Goal: Information Seeking & Learning: Find specific fact

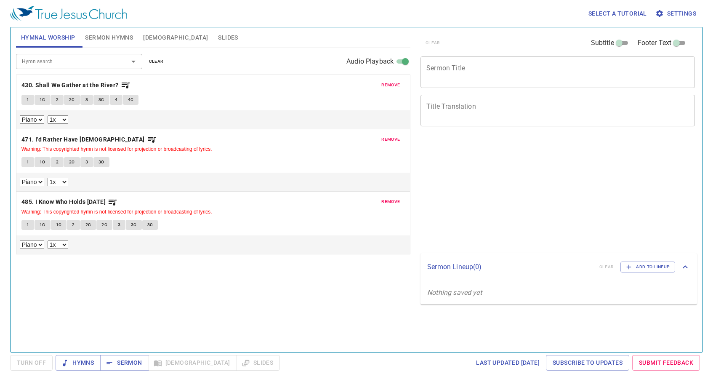
select select "1"
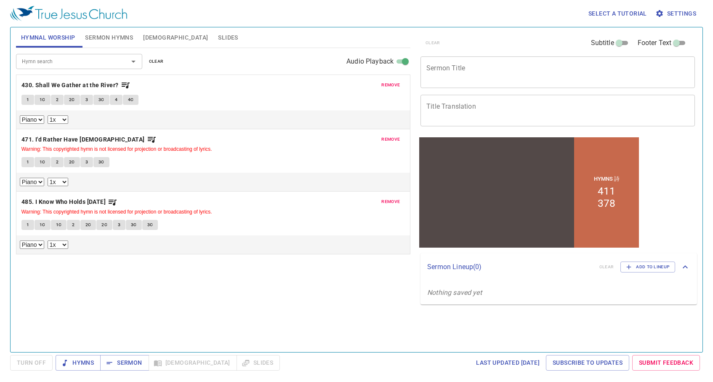
click at [386, 89] on button "remove" at bounding box center [390, 85] width 29 height 10
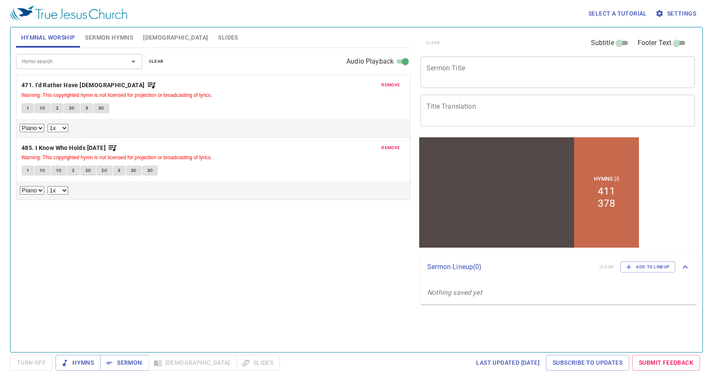
click at [386, 89] on button "remove" at bounding box center [390, 85] width 29 height 10
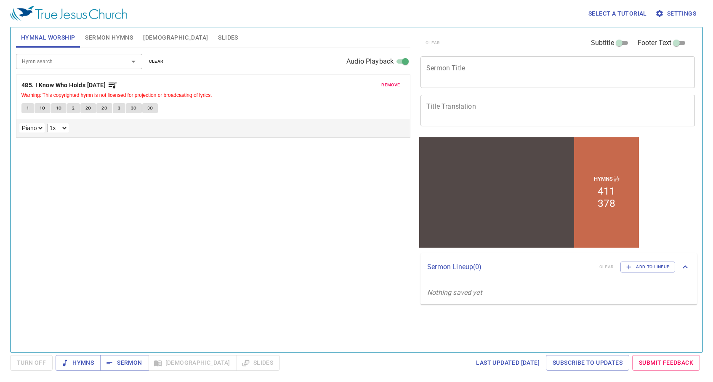
click at [386, 89] on button "remove" at bounding box center [390, 85] width 29 height 10
click at [386, 89] on div "Hymn search Hymn search clear Audio Playback remove 485. I Know Who Holds Tomor…" at bounding box center [213, 196] width 394 height 297
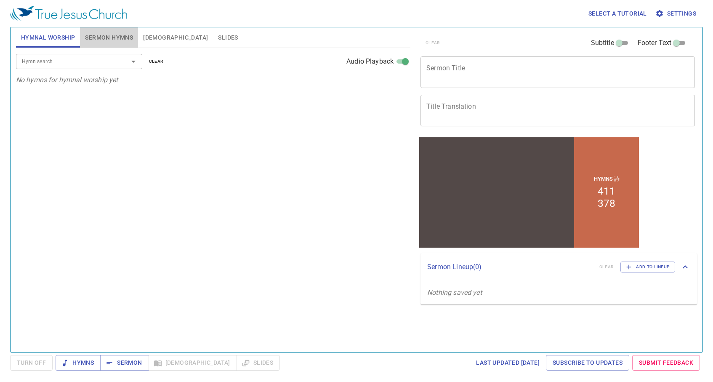
click at [104, 34] on span "Sermon Hymns" at bounding box center [109, 37] width 48 height 11
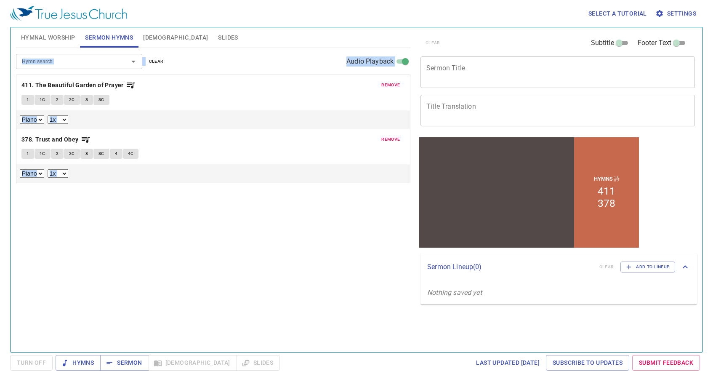
click at [395, 83] on span "remove" at bounding box center [390, 85] width 19 height 8
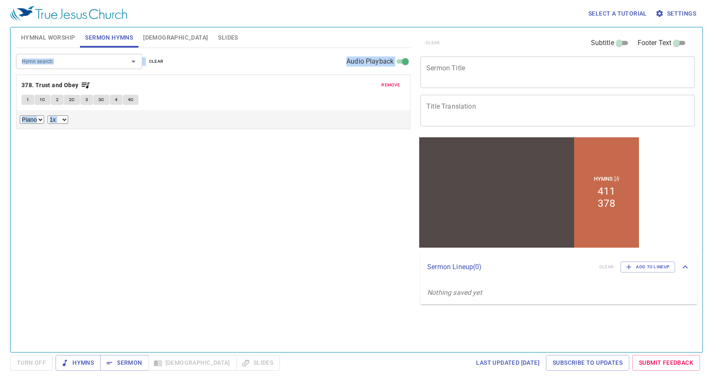
click at [395, 83] on span "remove" at bounding box center [390, 85] width 19 height 8
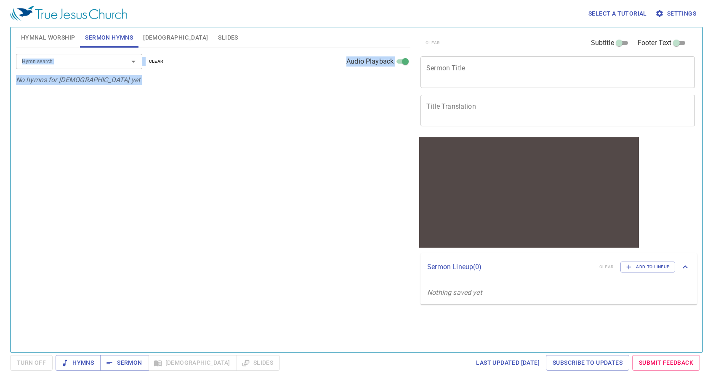
click at [103, 63] on input "Hymn search" at bounding box center [67, 61] width 96 height 10
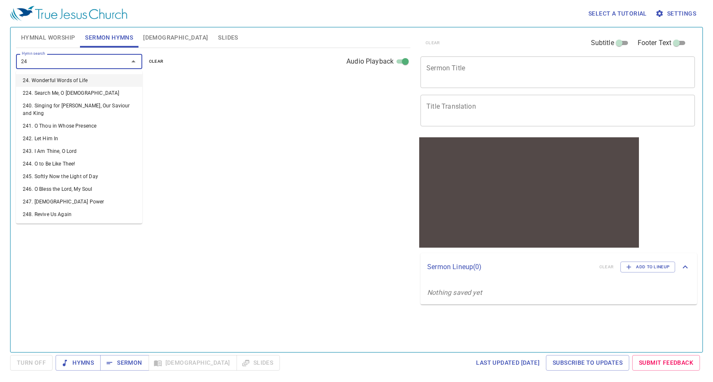
type input "248"
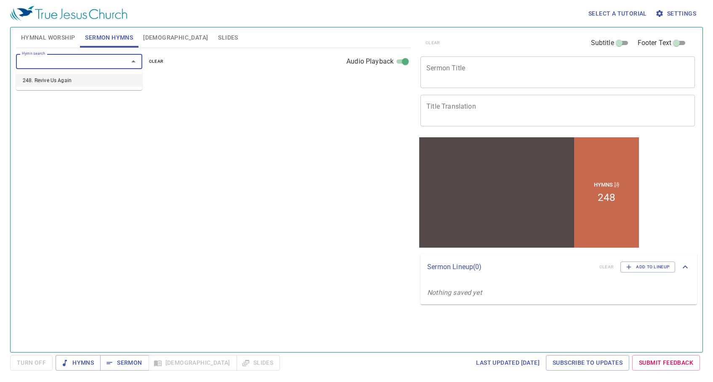
select select "1"
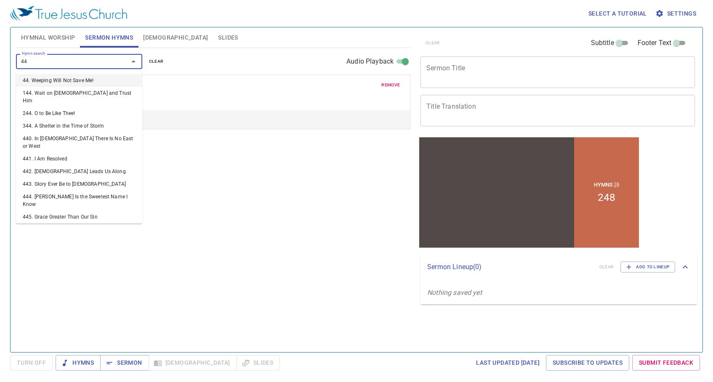
type input "443"
select select "1"
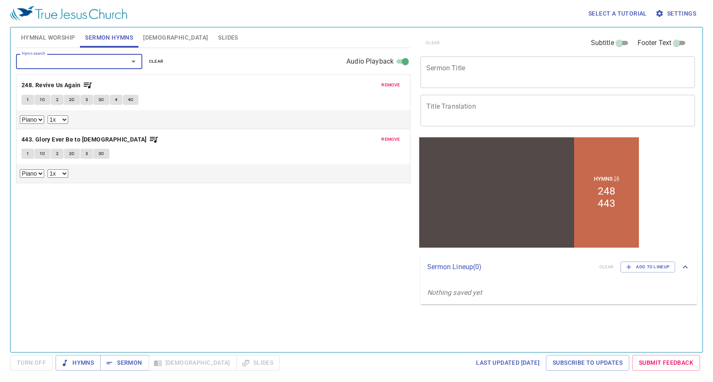
click at [60, 34] on span "Hymnal Worship" at bounding box center [48, 37] width 54 height 11
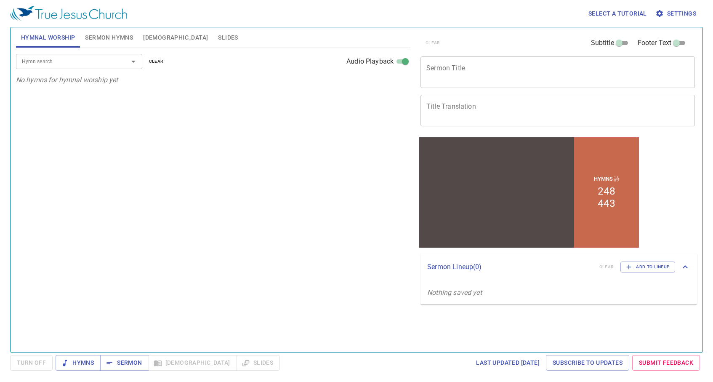
click at [90, 90] on div "Hymn search Hymn search clear Audio Playback No hymns for hymnal worship yet" at bounding box center [213, 196] width 394 height 297
click at [58, 62] on input "Hymn search" at bounding box center [67, 61] width 96 height 10
type input "1"
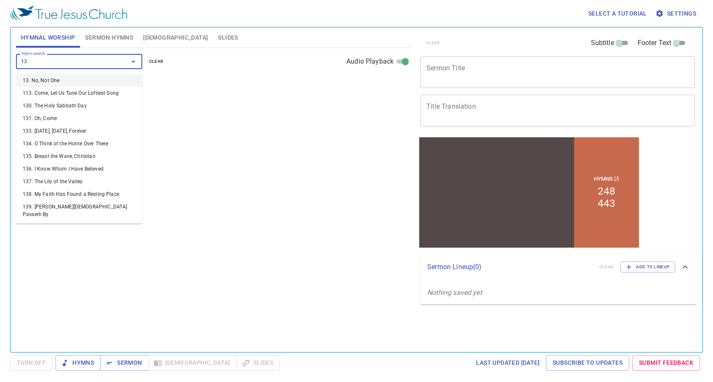
type input "135"
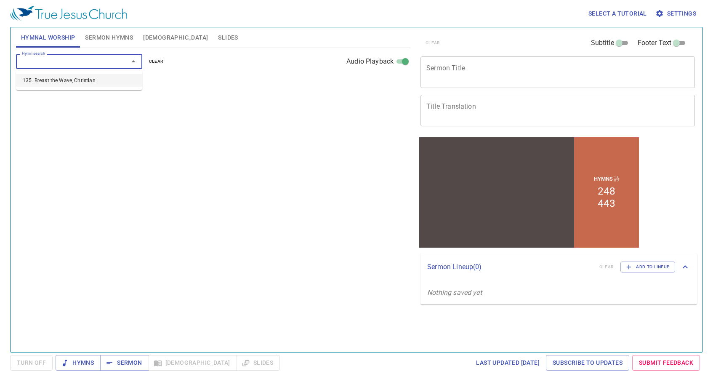
select select "1"
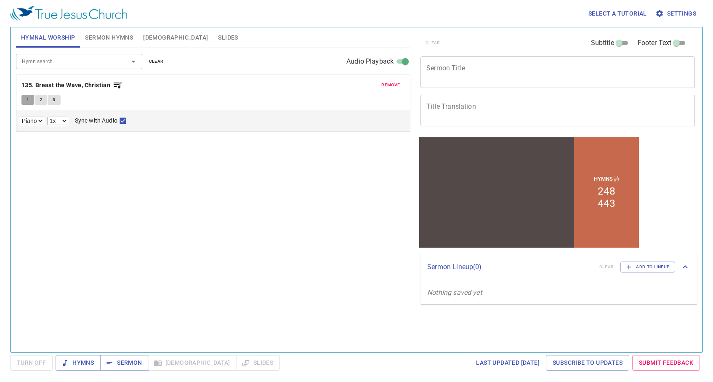
click at [24, 101] on button "1" at bounding box center [27, 100] width 13 height 10
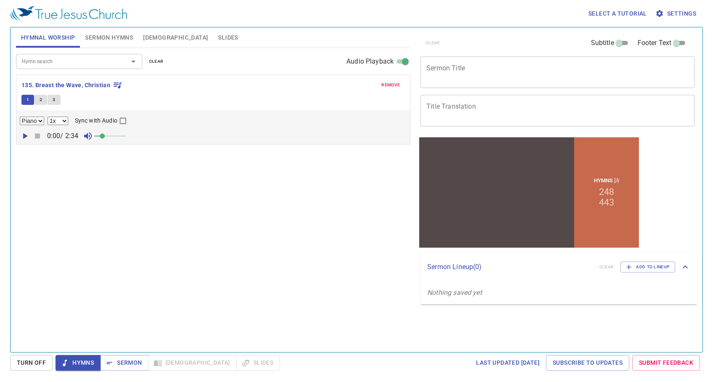
click at [123, 122] on input "Sync with Audio" at bounding box center [122, 122] width 11 height 11
checkbox input "true"
click at [112, 135] on span at bounding box center [110, 135] width 5 height 5
click at [22, 135] on icon "button" at bounding box center [25, 136] width 10 height 10
click at [22, 135] on icon "button" at bounding box center [24, 136] width 5 height 6
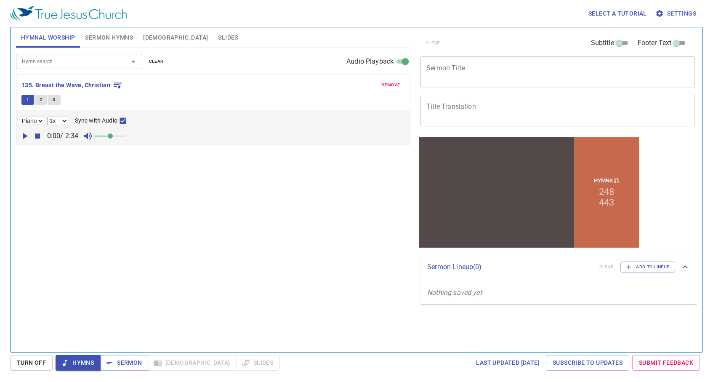
click at [22, 135] on icon "button" at bounding box center [25, 136] width 10 height 10
click at [113, 135] on span at bounding box center [110, 135] width 5 height 5
click at [117, 136] on span at bounding box center [119, 135] width 5 height 5
click at [93, 60] on input "Hymn search" at bounding box center [67, 61] width 96 height 10
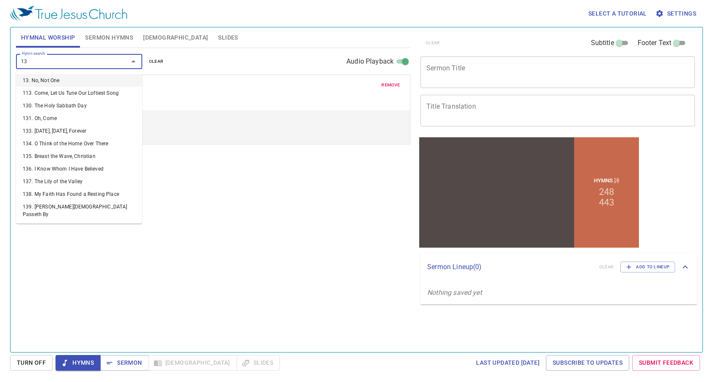
type input "136"
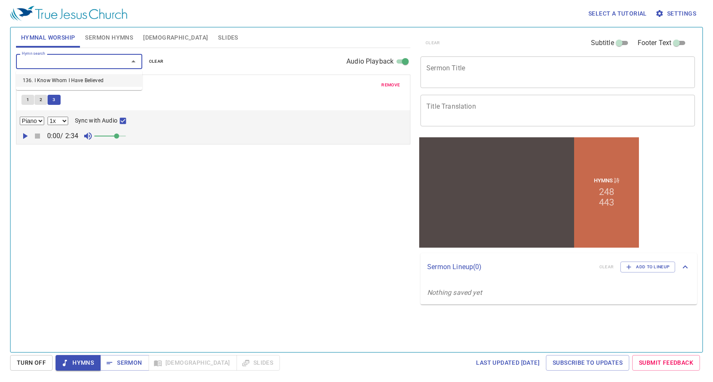
select select "1"
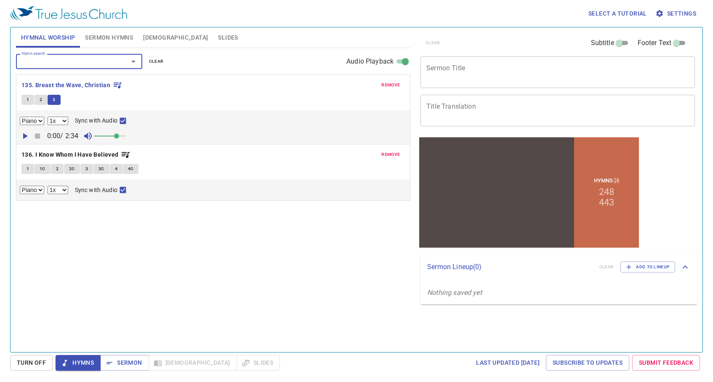
click at [29, 171] on button "1" at bounding box center [27, 169] width 13 height 10
checkbox input "false"
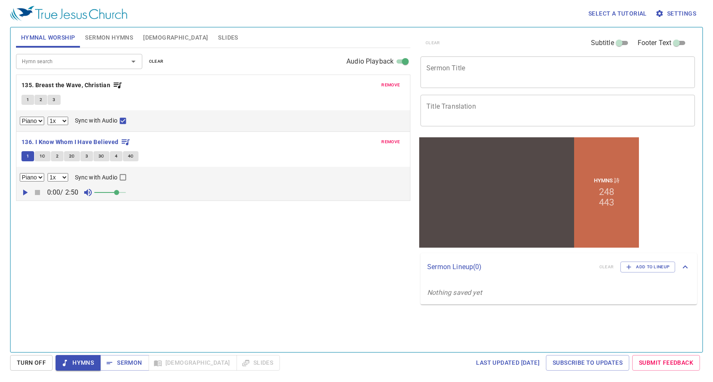
click at [24, 194] on icon "button" at bounding box center [25, 192] width 5 height 6
click at [66, 175] on select "0.6x 0.7x 0.8x 0.9x 1x 1.1x 1.2x 1.3x 1.4x 1.5x 1.7x 2x" at bounding box center [58, 177] width 21 height 8
select select "0.9"
click at [48, 173] on select "0.6x 0.7x 0.8x 0.9x 1x 1.1x 1.2x 1.3x 1.4x 1.5x 1.7x 2x" at bounding box center [58, 177] width 21 height 8
click at [74, 65] on input "Hymn search" at bounding box center [67, 61] width 96 height 10
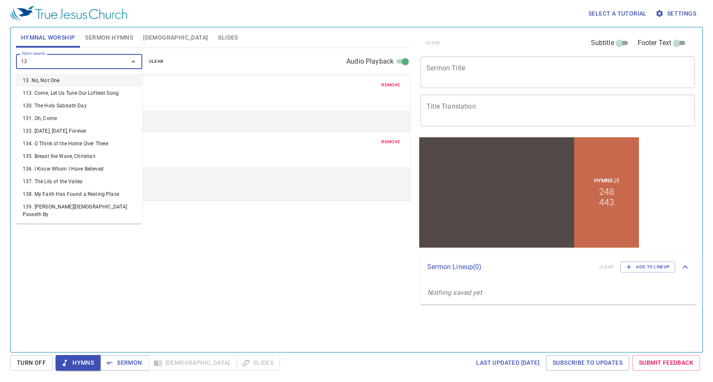
type input "137"
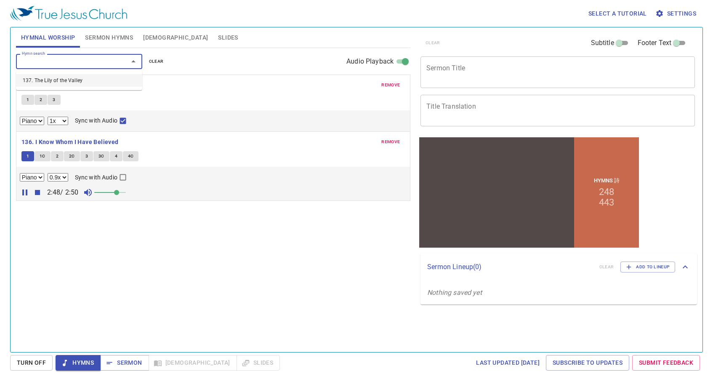
select select "1"
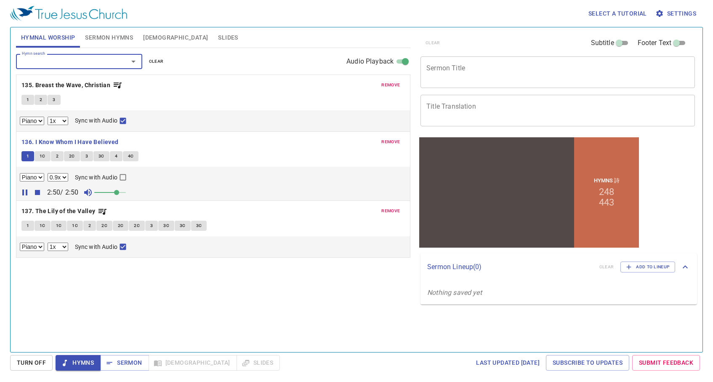
click at [29, 225] on span "1" at bounding box center [28, 226] width 3 height 8
checkbox input "false"
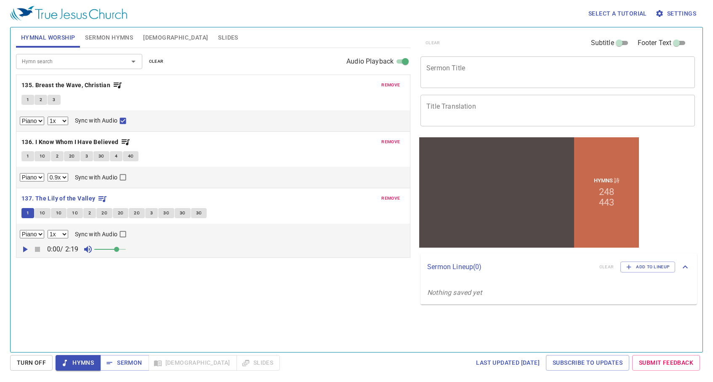
click at [27, 248] on icon "button" at bounding box center [25, 249] width 5 height 6
click at [107, 38] on span "Sermon Hymns" at bounding box center [109, 37] width 48 height 11
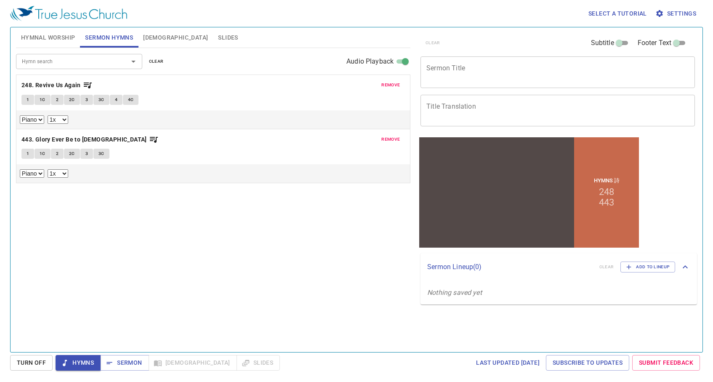
click at [28, 98] on span "1" at bounding box center [28, 100] width 3 height 8
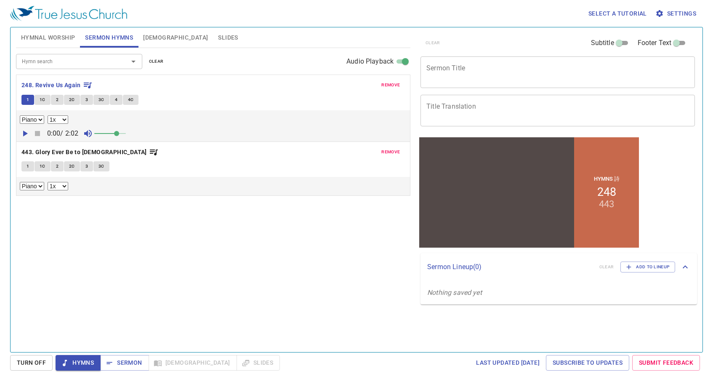
click at [23, 138] on icon "button" at bounding box center [25, 133] width 10 height 10
